Goal: Find specific page/section: Find specific page/section

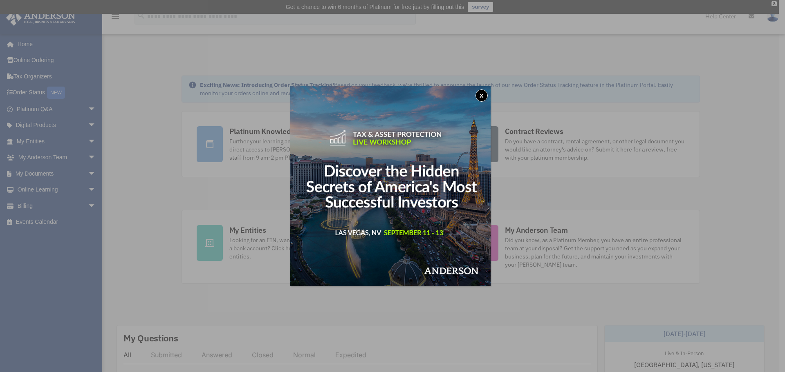
click at [482, 92] on button "x" at bounding box center [481, 96] width 12 height 12
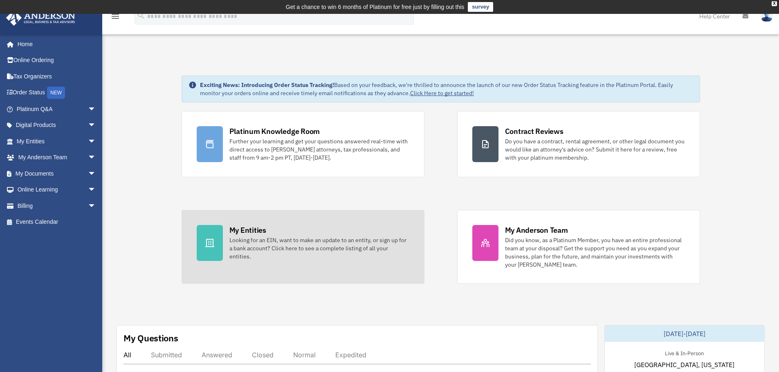
click at [236, 238] on div "Looking for an EIN, want to make an update to an entity, or sign up for a bank …" at bounding box center [319, 248] width 180 height 25
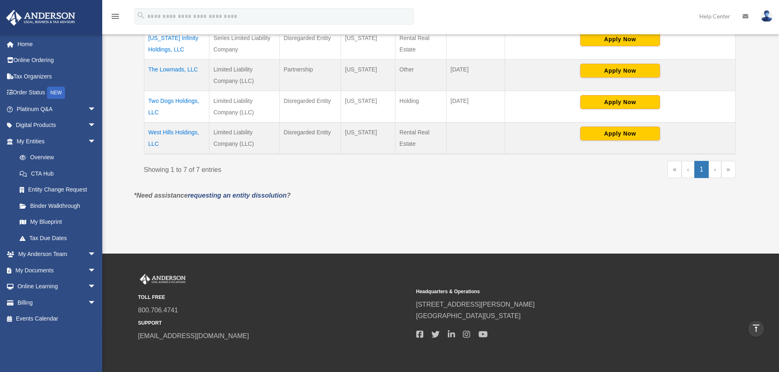
scroll to position [272, 0]
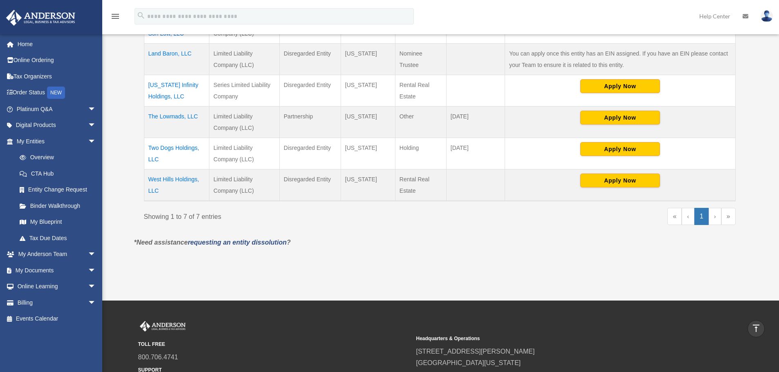
click at [163, 89] on td "[US_STATE] Infinity Holdings, LLC" at bounding box center [176, 90] width 65 height 31
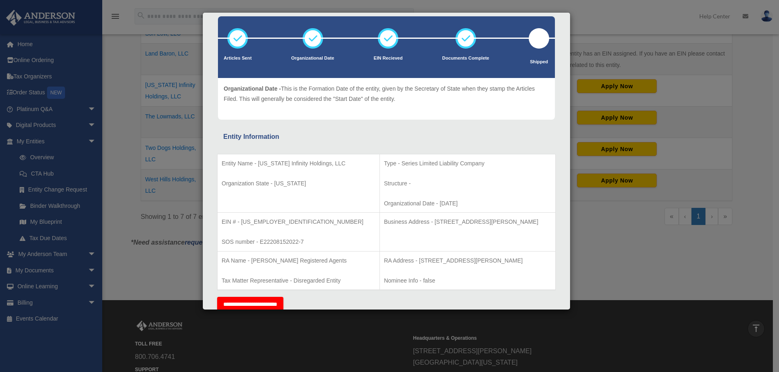
scroll to position [82, 0]
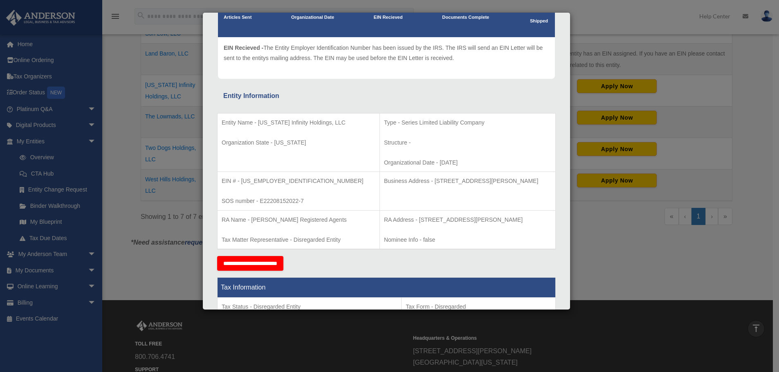
click at [620, 265] on div "Details × Articles Sent Organizational Date" at bounding box center [389, 186] width 779 height 372
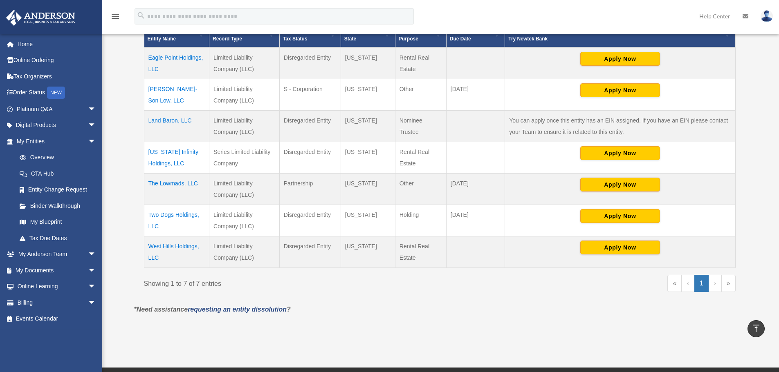
scroll to position [190, 0]
